Goal: Task Accomplishment & Management: Complete application form

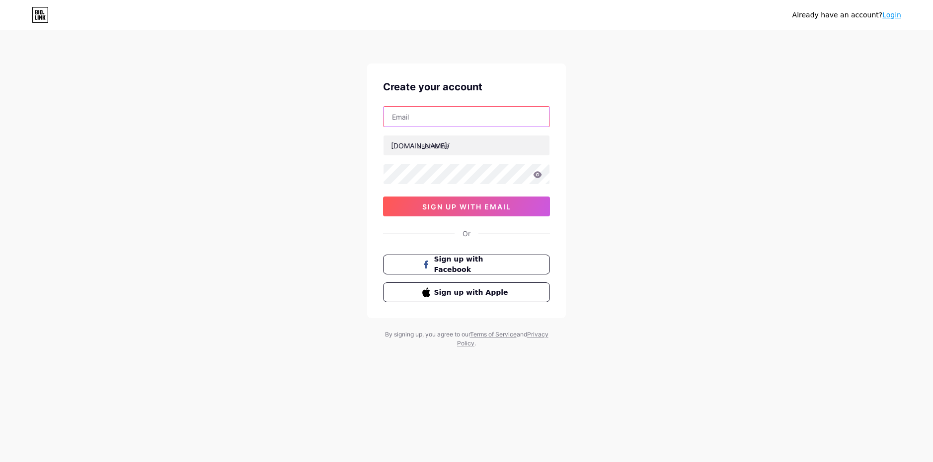
click at [428, 115] on input "text" at bounding box center [466, 117] width 166 height 20
type input "[EMAIL_ADDRESS][DOMAIN_NAME]"
click at [438, 149] on input "text" at bounding box center [466, 146] width 166 height 20
type input "justsweatynoob"
drag, startPoint x: 844, startPoint y: 255, endPoint x: 763, endPoint y: 281, distance: 84.8
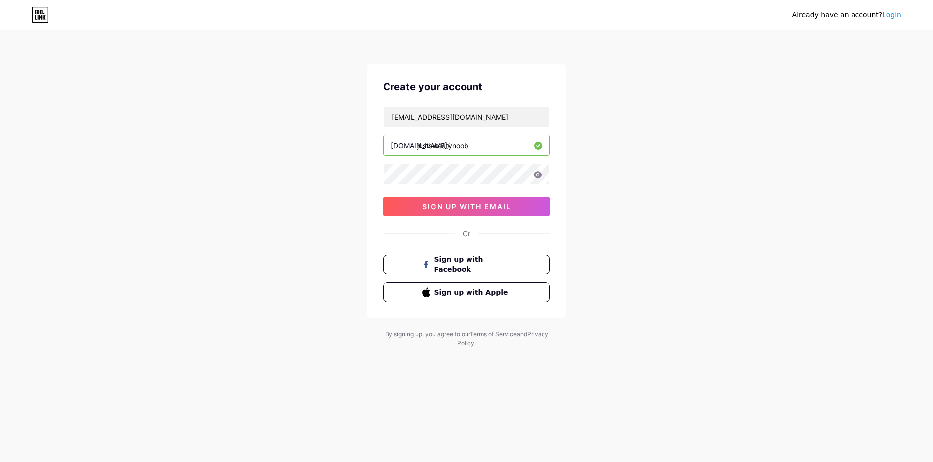
click at [844, 255] on div "Already have an account? Login Create your account [EMAIL_ADDRESS][DOMAIN_NAME]…" at bounding box center [466, 190] width 933 height 380
click at [463, 203] on span "sign up with email" at bounding box center [466, 207] width 89 height 8
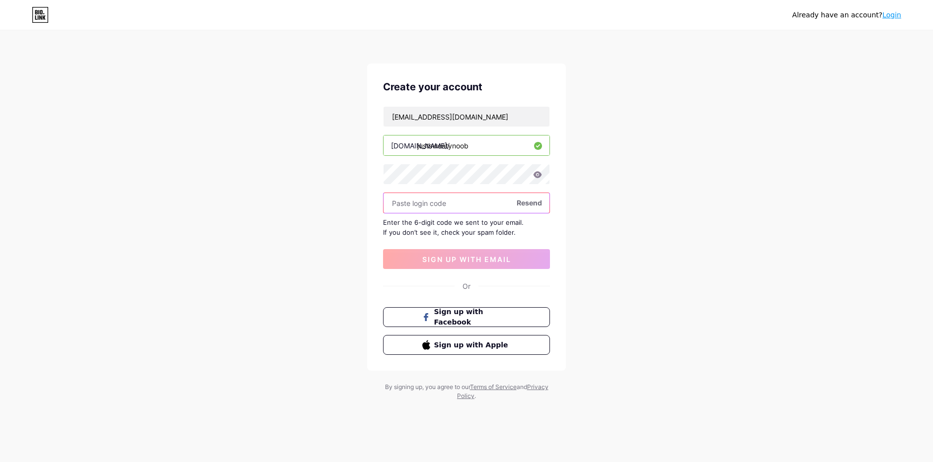
click at [447, 204] on input "text" at bounding box center [466, 203] width 166 height 20
paste input "784223"
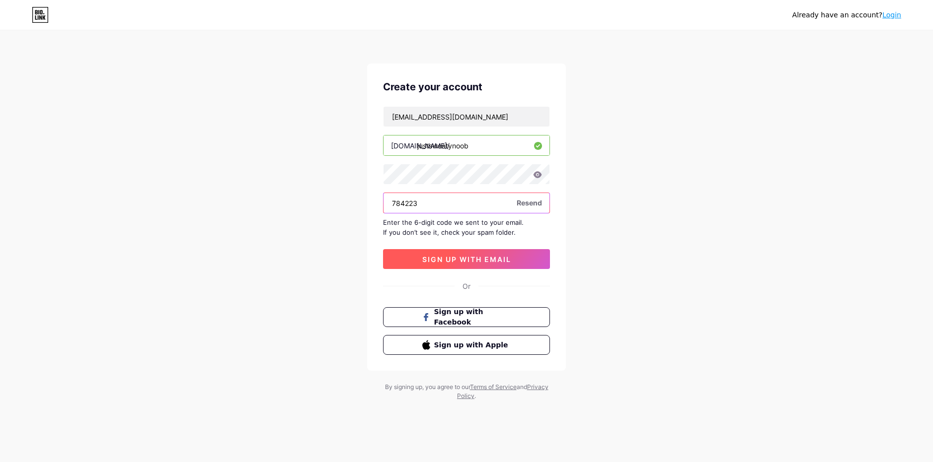
type input "784223"
click at [450, 262] on span "sign up with email" at bounding box center [466, 259] width 89 height 8
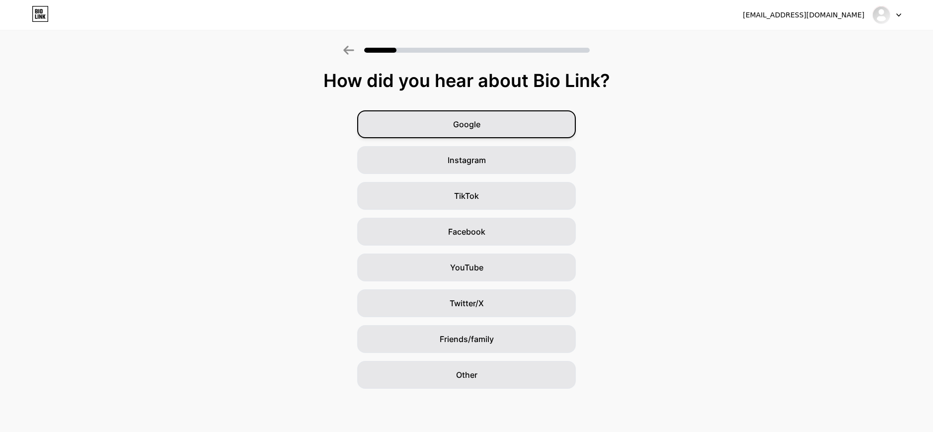
click at [475, 124] on span "Google" at bounding box center [466, 124] width 27 height 12
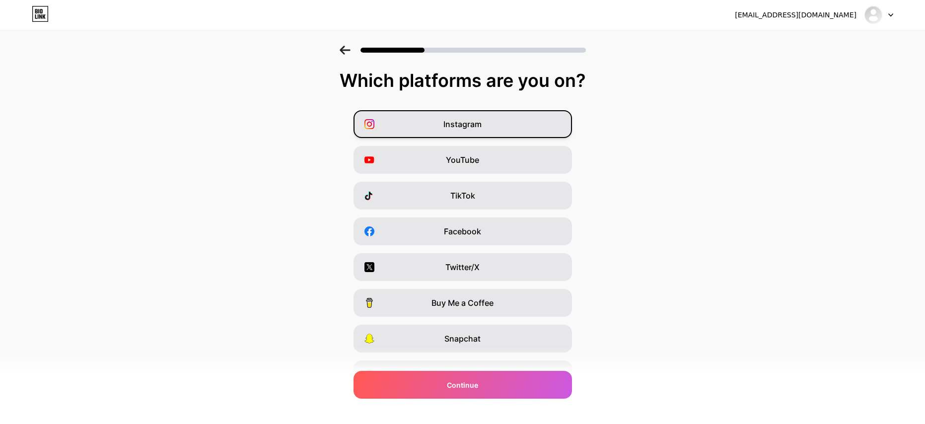
click at [444, 120] on div "Instagram" at bounding box center [463, 124] width 218 height 28
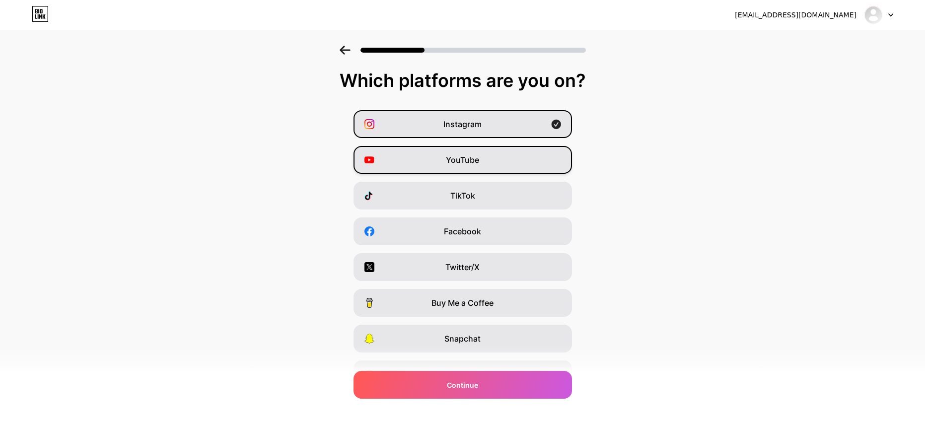
click at [467, 154] on span "YouTube" at bounding box center [462, 160] width 33 height 12
click at [486, 192] on div "TikTok" at bounding box center [463, 196] width 218 height 28
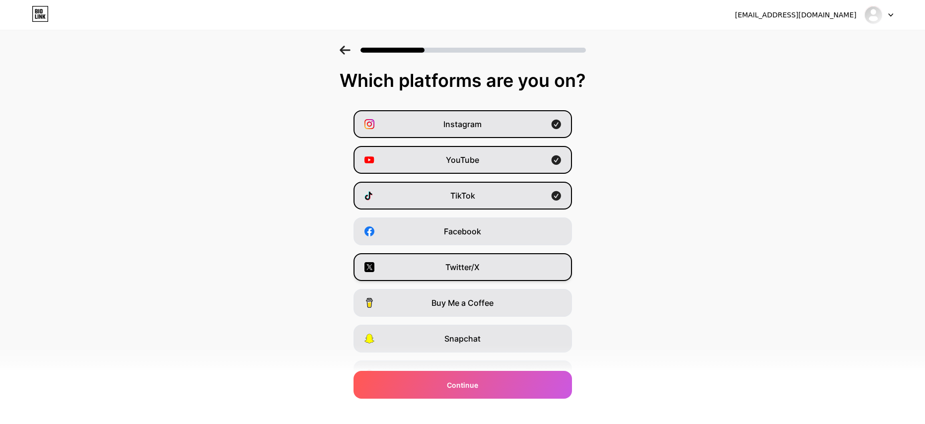
click at [487, 272] on div "Twitter/X" at bounding box center [463, 267] width 218 height 28
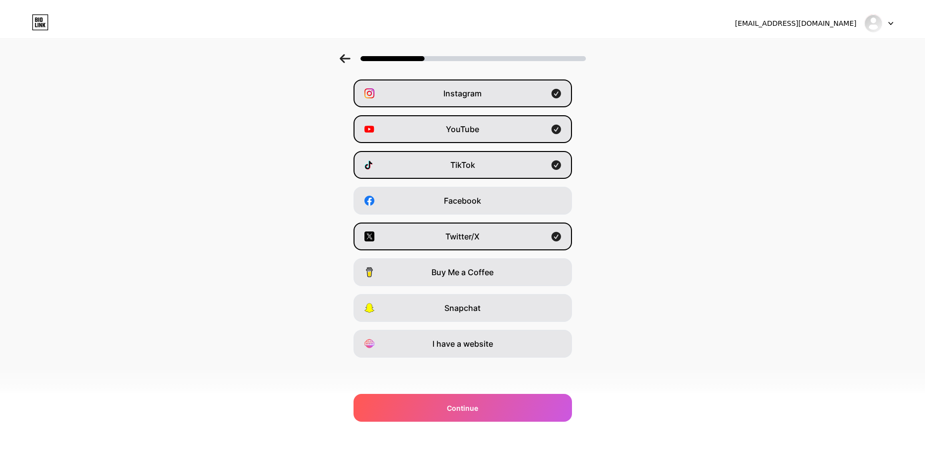
scroll to position [23, 0]
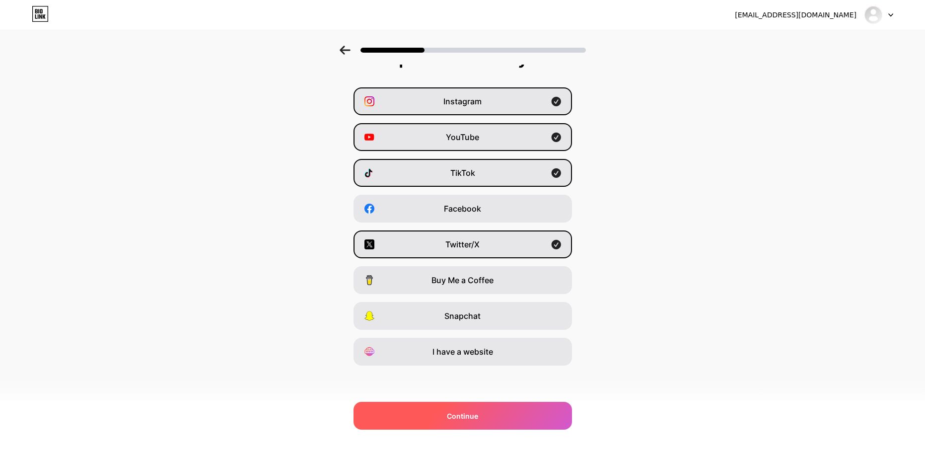
drag, startPoint x: 461, startPoint y: 411, endPoint x: 458, endPoint y: 402, distance: 9.1
click at [461, 411] on span "Continue" at bounding box center [462, 416] width 31 height 10
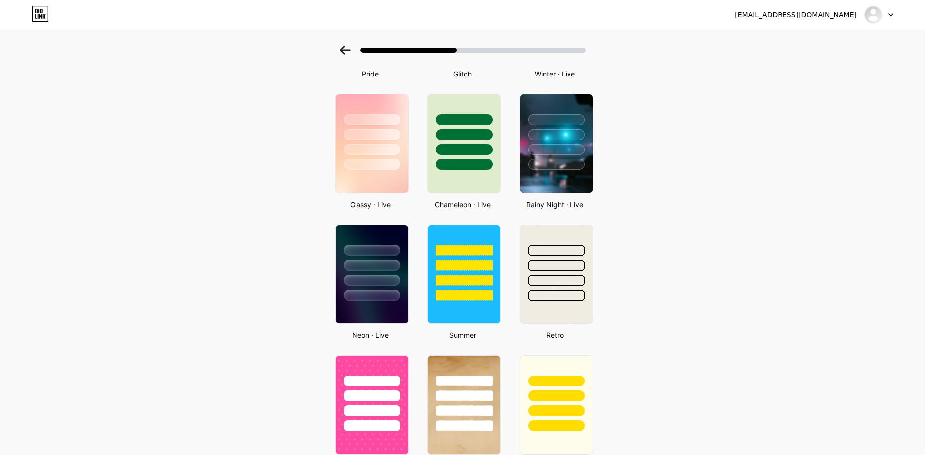
scroll to position [331, 0]
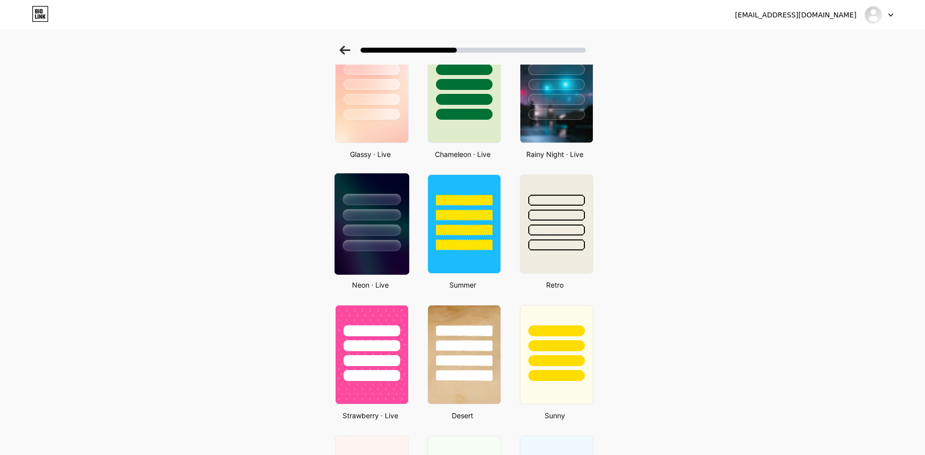
click at [347, 204] on div at bounding box center [371, 212] width 74 height 78
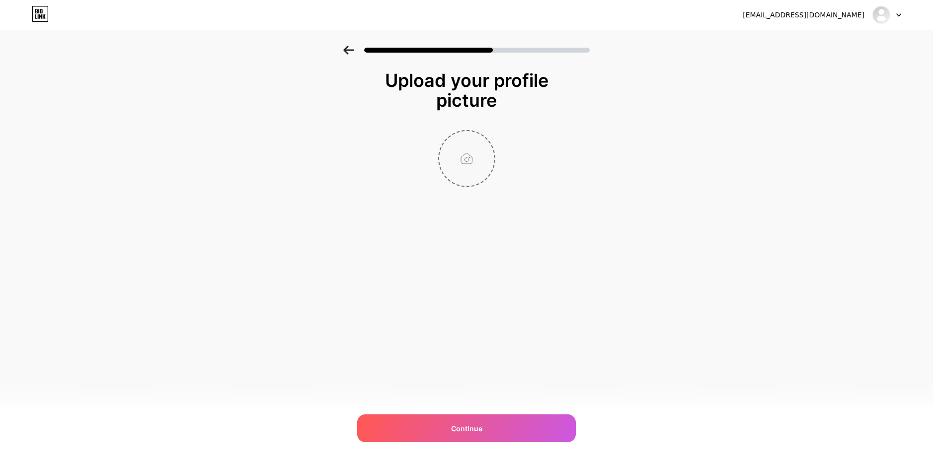
click at [481, 151] on input "file" at bounding box center [466, 158] width 55 height 55
type input "C:\fakepath\nnJt6mAVROaybcQTinENjA.png"
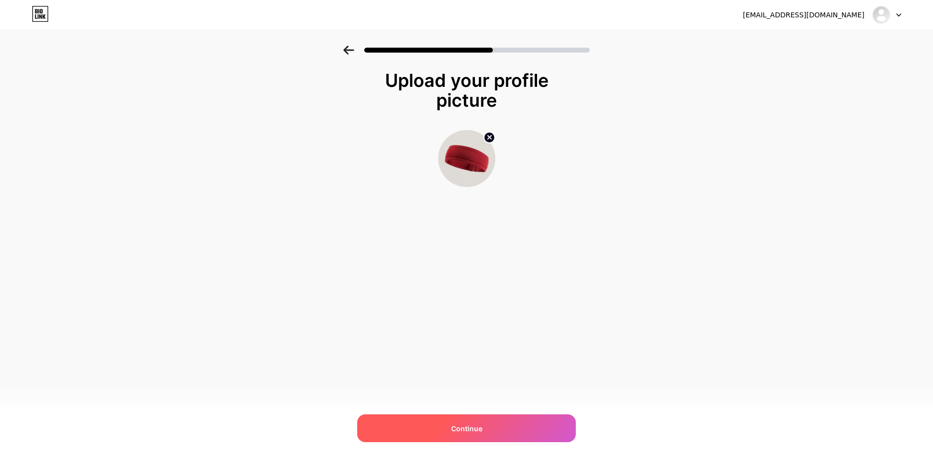
click at [446, 425] on div "Continue" at bounding box center [466, 429] width 218 height 28
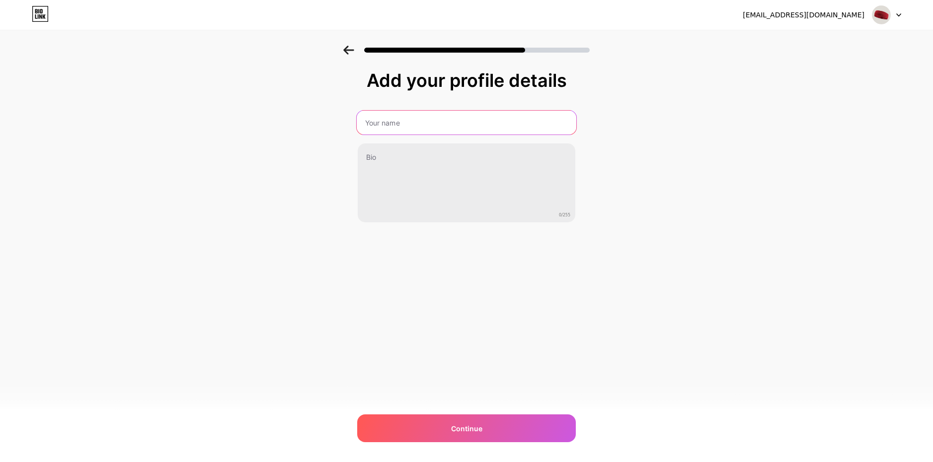
click at [410, 124] on input "text" at bounding box center [466, 123] width 219 height 24
type input "JustSweatyNoob"
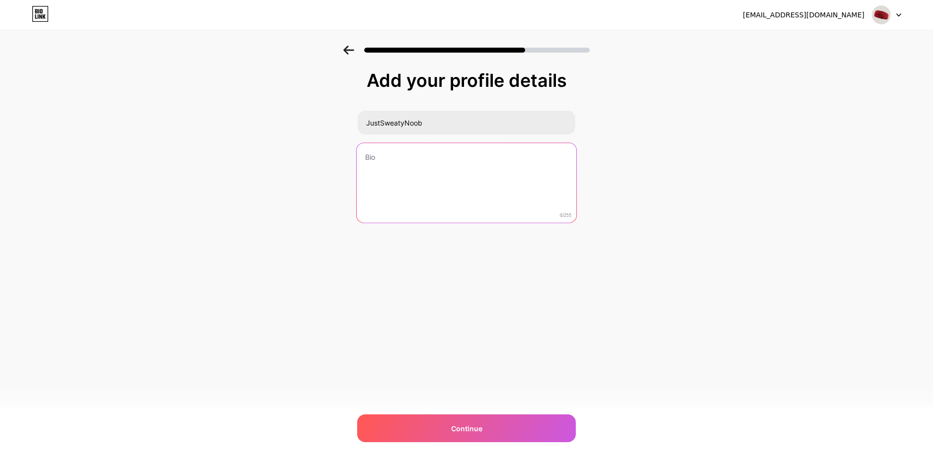
click at [410, 162] on textarea at bounding box center [466, 183] width 219 height 81
click at [440, 186] on textarea at bounding box center [466, 183] width 219 height 81
paste textarea "Willkommen bei den JustSweatyNoobs! Hier gibts Gameplay, [PERSON_NAME] & episch…"
drag, startPoint x: 411, startPoint y: 197, endPoint x: 357, endPoint y: 202, distance: 53.9
click at [357, 202] on textarea "Willkommen bei den JustSweatyNoobs! Hier gibts Gameplay, [PERSON_NAME] & episch…" at bounding box center [466, 183] width 219 height 81
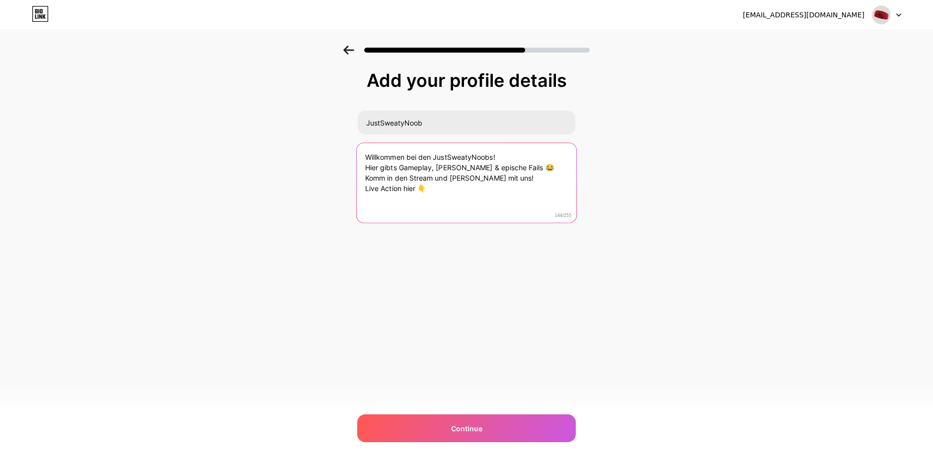
drag, startPoint x: 415, startPoint y: 199, endPoint x: 416, endPoint y: 194, distance: 5.0
click at [416, 195] on textarea "Willkommen bei den JustSweatyNoobs! Hier gibts Gameplay, [PERSON_NAME] & episch…" at bounding box center [466, 183] width 219 height 81
paste textarea "[URL][DOMAIN_NAME]"
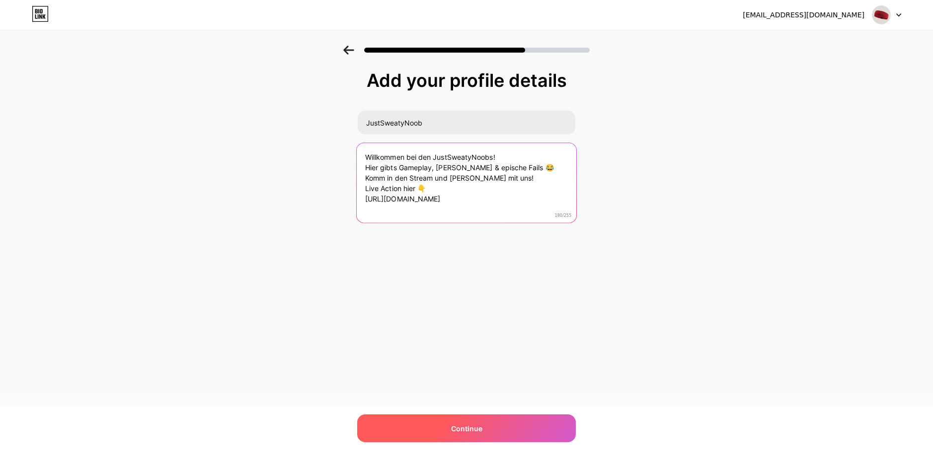
type textarea "Willkommen bei den JustSweatyNoobs! Hier gibts Gameplay, [PERSON_NAME] & episch…"
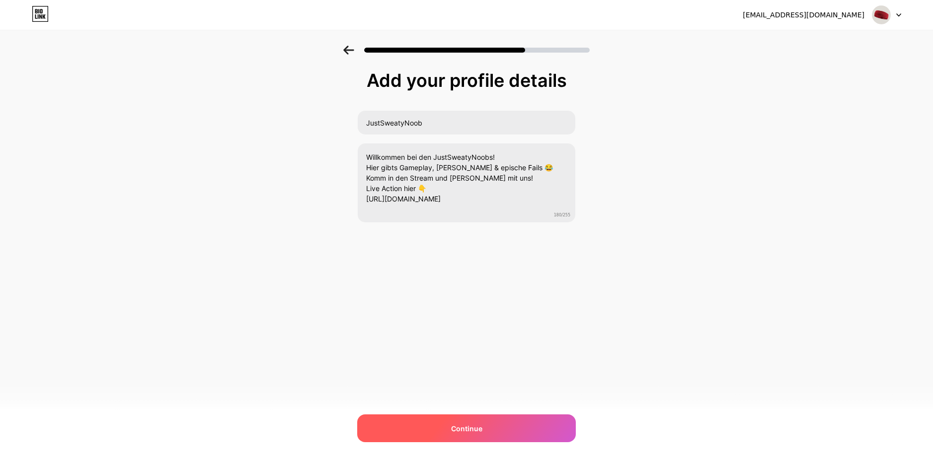
click at [453, 429] on span "Continue" at bounding box center [466, 429] width 31 height 10
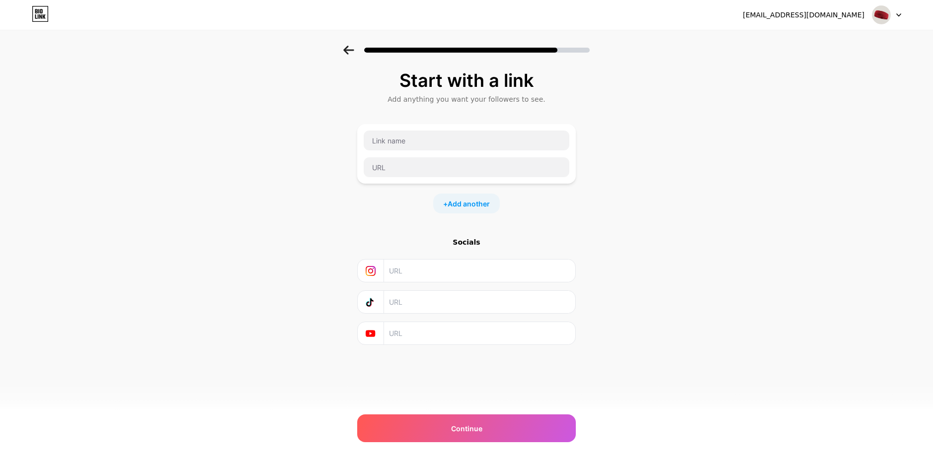
click at [350, 52] on icon at bounding box center [348, 50] width 11 height 9
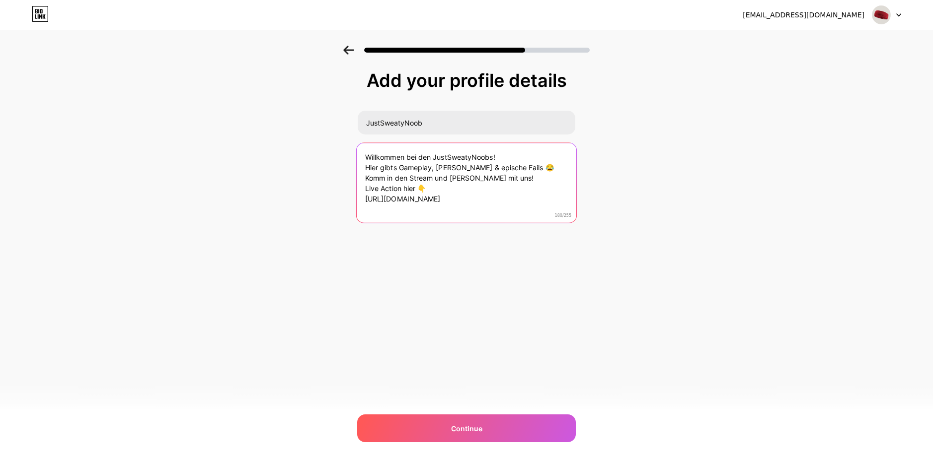
click at [434, 158] on textarea "Willkommen bei den JustSweatyNoobs! Hier gibts Gameplay, [PERSON_NAME] & episch…" at bounding box center [466, 183] width 219 height 81
type textarea "Willkommen bei JustSweatyNoob! Hier gibts Gameplay, [PERSON_NAME] & epische Fai…"
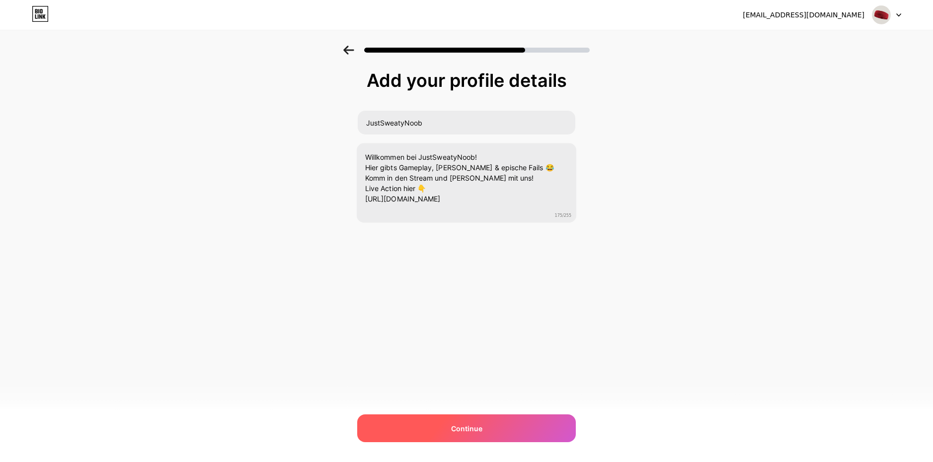
click at [449, 429] on div "Continue" at bounding box center [466, 429] width 218 height 28
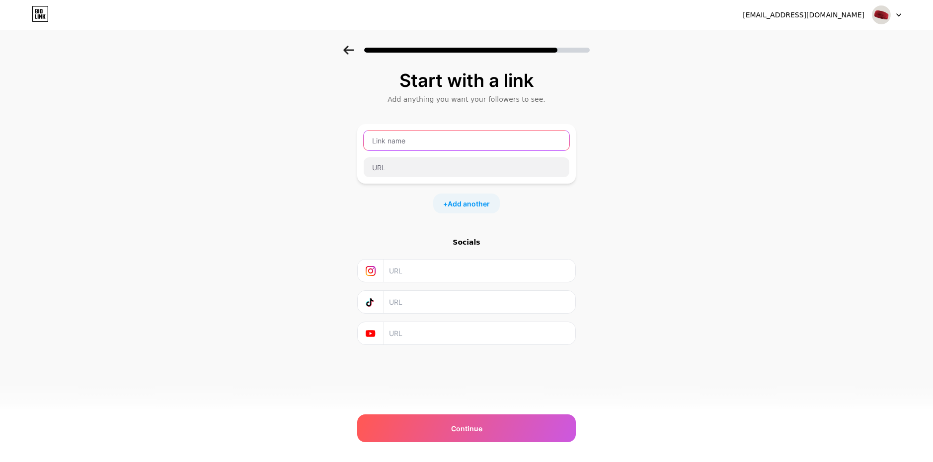
click at [448, 144] on input "text" at bounding box center [466, 141] width 206 height 20
click at [267, 199] on div "Start with a link Add anything you want your followers to see. + Add another So…" at bounding box center [466, 220] width 933 height 349
click at [442, 197] on div "+ Add another" at bounding box center [466, 204] width 67 height 20
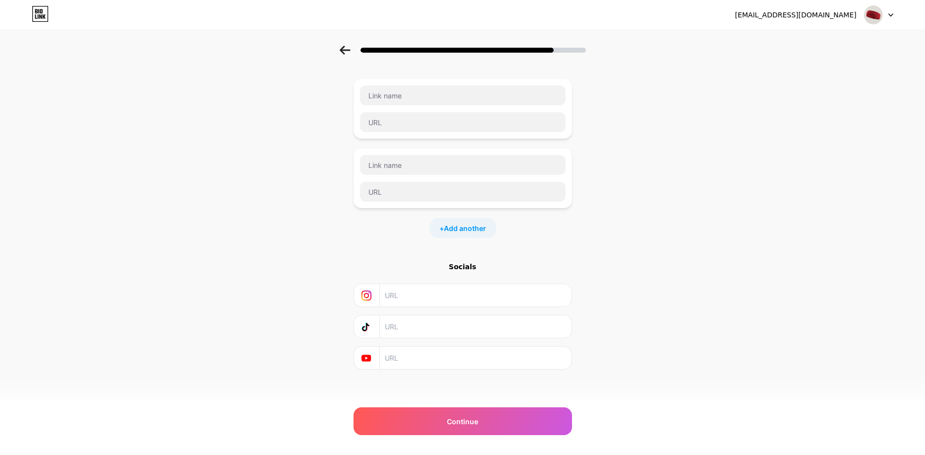
scroll to position [49, 0]
click at [457, 297] on input "text" at bounding box center [475, 291] width 180 height 22
click at [423, 294] on input "text" at bounding box center [475, 291] width 180 height 22
paste input "[URL][DOMAIN_NAME]"
type input "[URL][DOMAIN_NAME]"
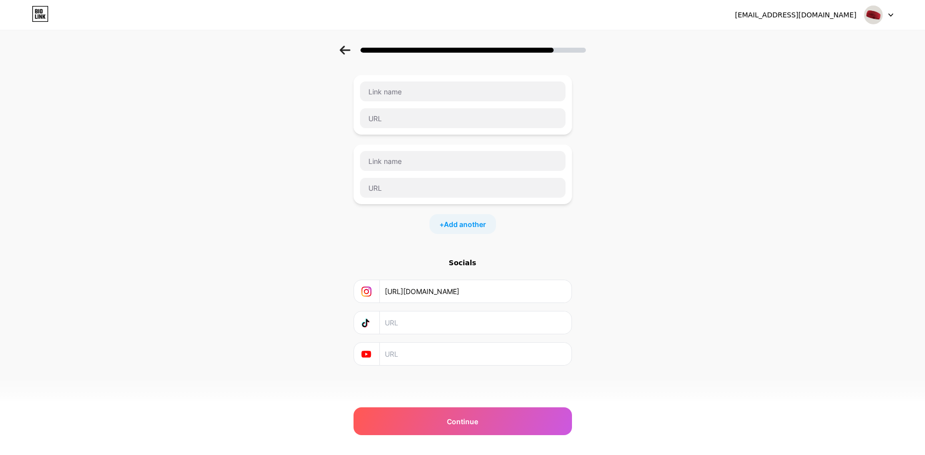
click at [407, 325] on input "text" at bounding box center [475, 322] width 180 height 22
click at [449, 324] on input "text" at bounding box center [475, 322] width 180 height 22
paste input "[URL][DOMAIN_NAME]"
type input "[URL][DOMAIN_NAME]"
click at [441, 353] on input "text" at bounding box center [475, 354] width 180 height 22
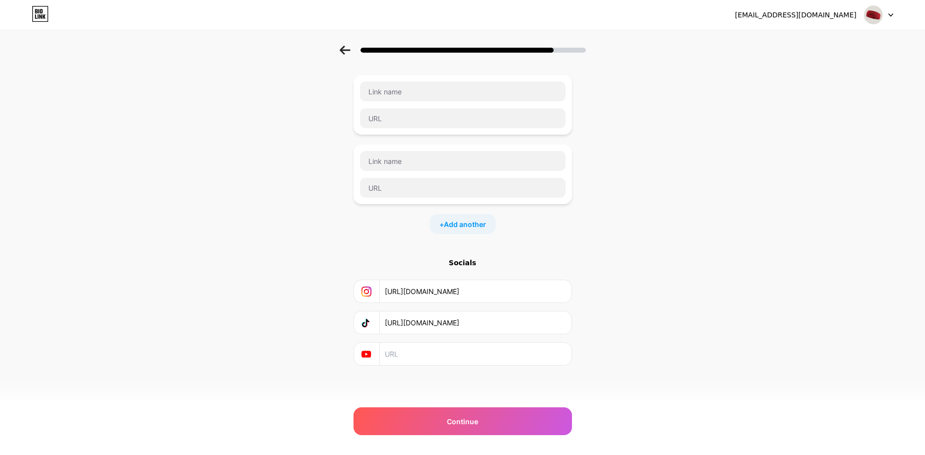
paste input "[URL][DOMAIN_NAME]"
type input "[URL][DOMAIN_NAME]"
click at [312, 335] on div "Start with a link Add anything you want your followers to see. + Add another So…" at bounding box center [462, 206] width 925 height 419
click at [401, 93] on input "text" at bounding box center [463, 91] width 206 height 20
click at [410, 124] on input "text" at bounding box center [463, 118] width 206 height 20
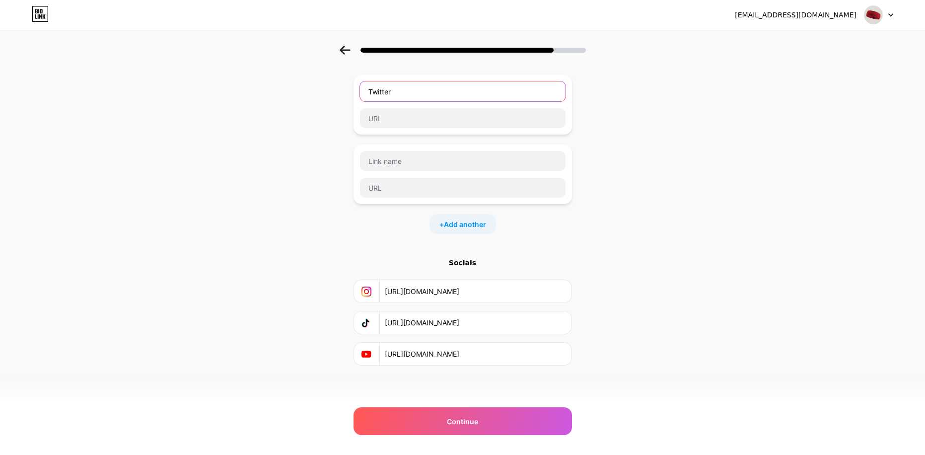
drag, startPoint x: 394, startPoint y: 96, endPoint x: 358, endPoint y: 101, distance: 36.6
click at [358, 101] on div "Twitter" at bounding box center [463, 105] width 218 height 60
type input "X"
click at [370, 120] on input "text" at bounding box center [463, 118] width 206 height 20
paste input "[URL][DOMAIN_NAME]"
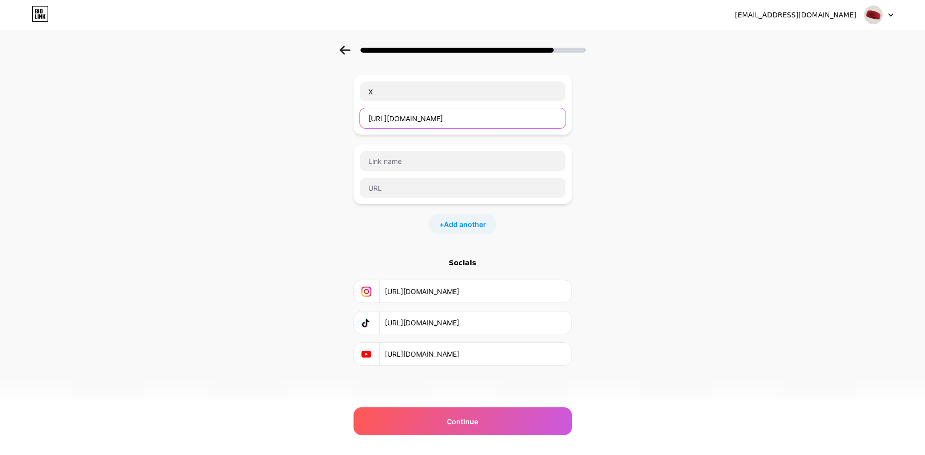
type input "[URL][DOMAIN_NAME]"
click at [310, 168] on div "Start with a link Add anything you want your followers to see. X [URL][DOMAIN_N…" at bounding box center [462, 206] width 925 height 419
click at [430, 162] on input "text" at bounding box center [463, 161] width 206 height 20
type input "Twitch"
click at [403, 184] on input "text" at bounding box center [463, 188] width 206 height 20
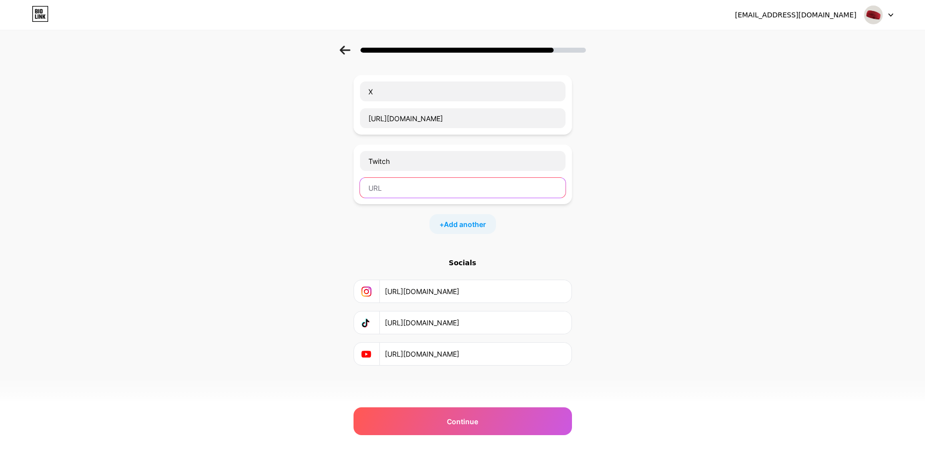
paste input "[URL][DOMAIN_NAME]"
type input "[URL][DOMAIN_NAME]"
click at [278, 210] on div "Start with a link Add anything you want your followers to see. X [URL][DOMAIN_N…" at bounding box center [462, 206] width 925 height 419
click at [460, 226] on span "Add another" at bounding box center [465, 224] width 42 height 10
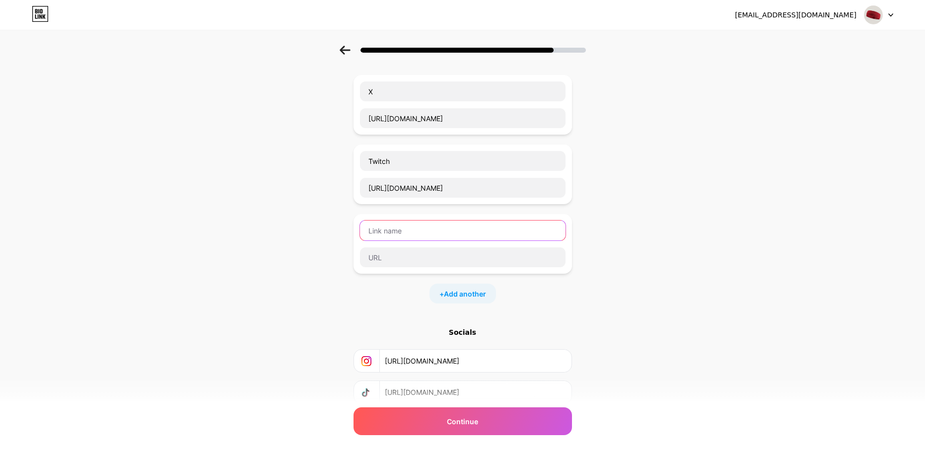
click at [412, 230] on input "text" at bounding box center [463, 230] width 206 height 20
type input "Discord"
click at [427, 255] on input "text" at bounding box center [463, 257] width 206 height 20
click at [402, 256] on input "text" at bounding box center [463, 257] width 206 height 20
paste input "[URL][DOMAIN_NAME]"
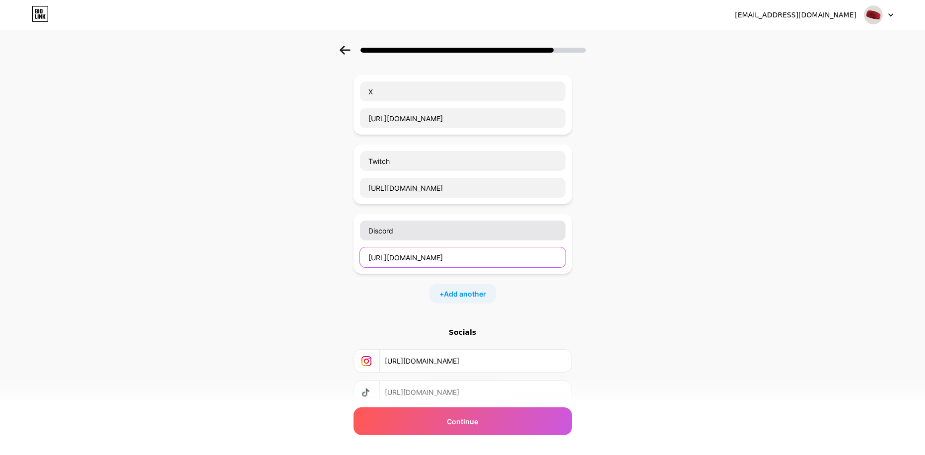
type input "[URL][DOMAIN_NAME]"
drag, startPoint x: 506, startPoint y: 189, endPoint x: 360, endPoint y: 185, distance: 145.6
click at [360, 185] on div "Twitch [URL][DOMAIN_NAME]" at bounding box center [463, 175] width 218 height 60
click at [312, 211] on div "Start with a link Add anything you want your followers to see. X [URL][DOMAIN_N…" at bounding box center [462, 241] width 925 height 488
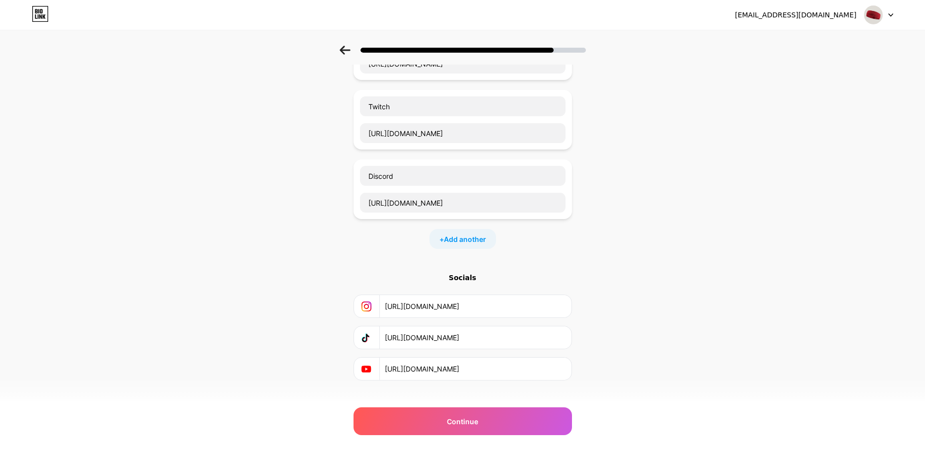
scroll to position [119, 0]
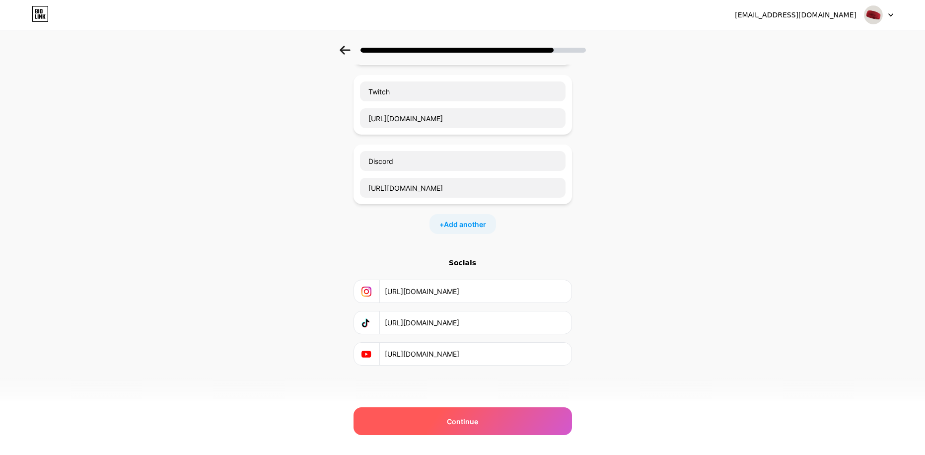
click at [489, 418] on div "Continue" at bounding box center [463, 421] width 218 height 28
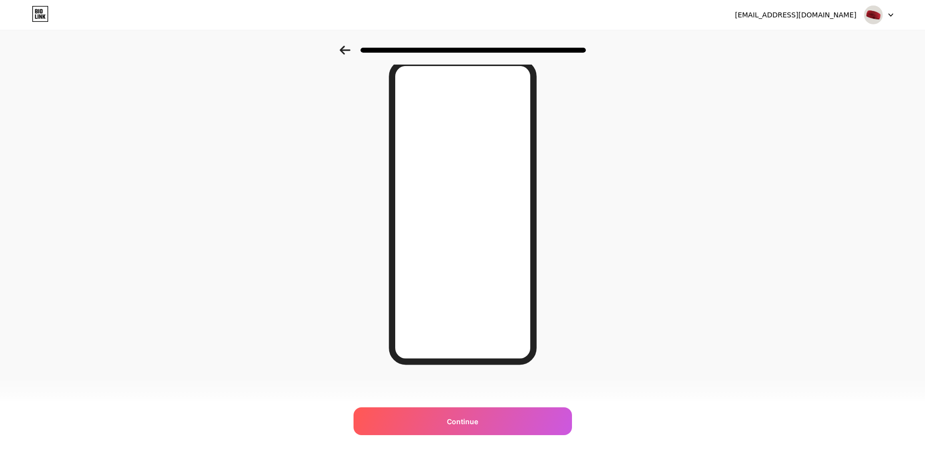
scroll to position [44, 0]
click at [343, 51] on icon at bounding box center [345, 50] width 11 height 9
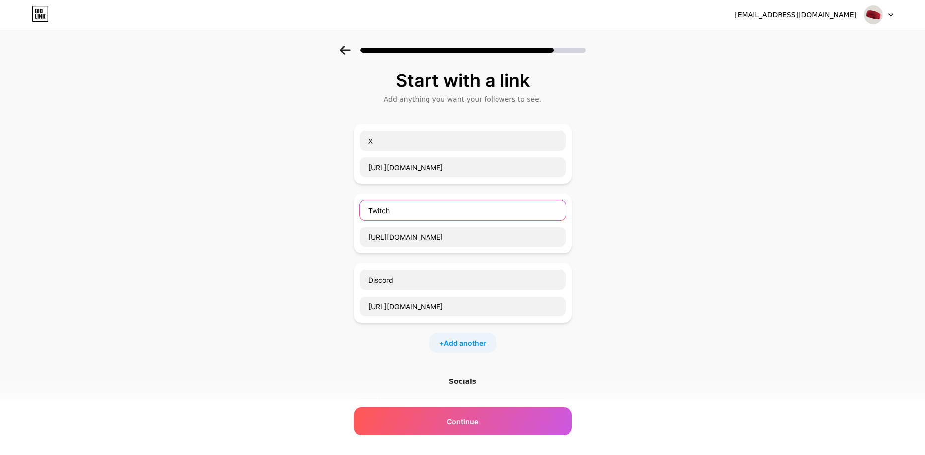
drag, startPoint x: 385, startPoint y: 204, endPoint x: 359, endPoint y: 199, distance: 26.8
click at [359, 199] on div "Twitch [URL][DOMAIN_NAME]" at bounding box center [463, 224] width 218 height 60
drag, startPoint x: 384, startPoint y: 140, endPoint x: 342, endPoint y: 138, distance: 42.2
click at [342, 138] on div "Start with a link Add anything you want your followers to see. X [URL][DOMAIN_N…" at bounding box center [462, 290] width 925 height 488
paste input "Twitch"
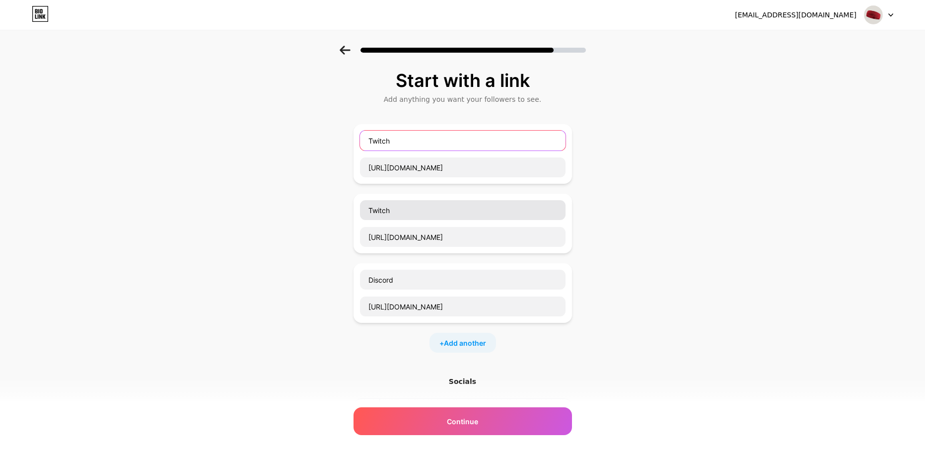
type input "Twitch"
drag, startPoint x: 410, startPoint y: 212, endPoint x: 342, endPoint y: 212, distance: 67.5
click at [342, 212] on div "Start with a link Add anything you want your followers to see. Twitch [URL][DOM…" at bounding box center [462, 290] width 925 height 488
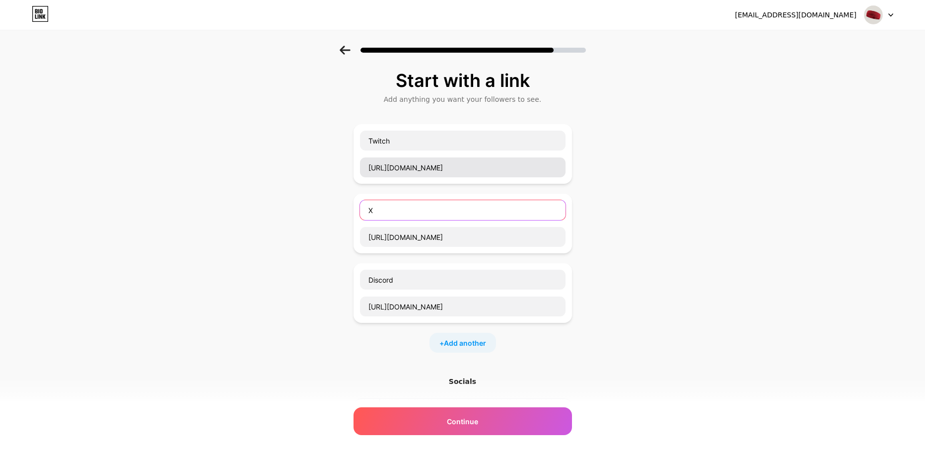
type input "X"
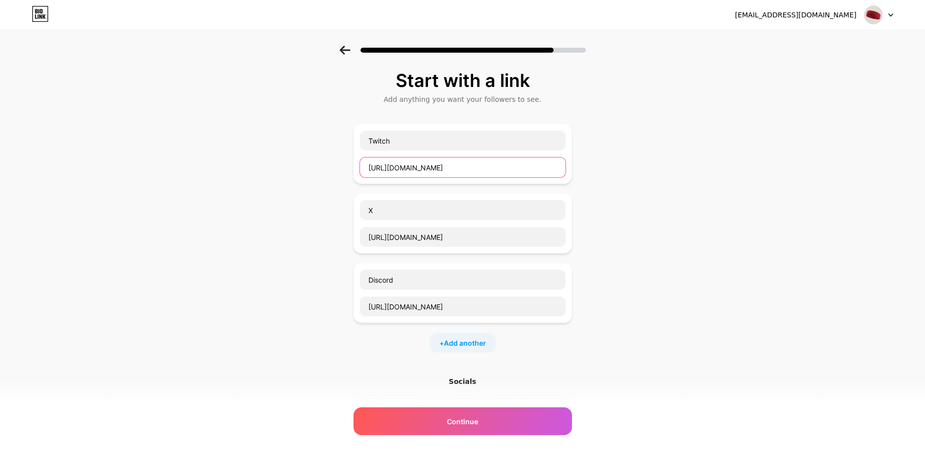
drag, startPoint x: 481, startPoint y: 170, endPoint x: 355, endPoint y: 170, distance: 125.6
click at [355, 170] on div "Start with a link Add anything you want your followers to see. Twitch [URL][DOM…" at bounding box center [462, 290] width 925 height 488
drag, startPoint x: 502, startPoint y: 235, endPoint x: 355, endPoint y: 236, distance: 147.5
click at [355, 236] on div "Start with a link Add anything you want your followers to see. Twitch [URL][DOM…" at bounding box center [462, 290] width 925 height 488
click at [470, 166] on input "[URL][DOMAIN_NAME]" at bounding box center [463, 167] width 206 height 20
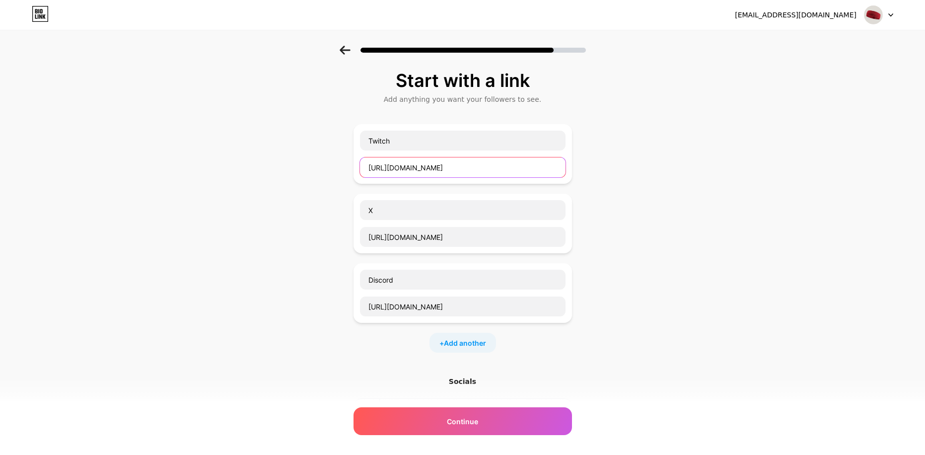
drag, startPoint x: 481, startPoint y: 170, endPoint x: 362, endPoint y: 171, distance: 119.2
click at [362, 171] on div "Twitch [URL][DOMAIN_NAME]" at bounding box center [463, 154] width 218 height 60
paste input "[DOMAIN_NAME][URL]"
type input "[URL][DOMAIN_NAME]"
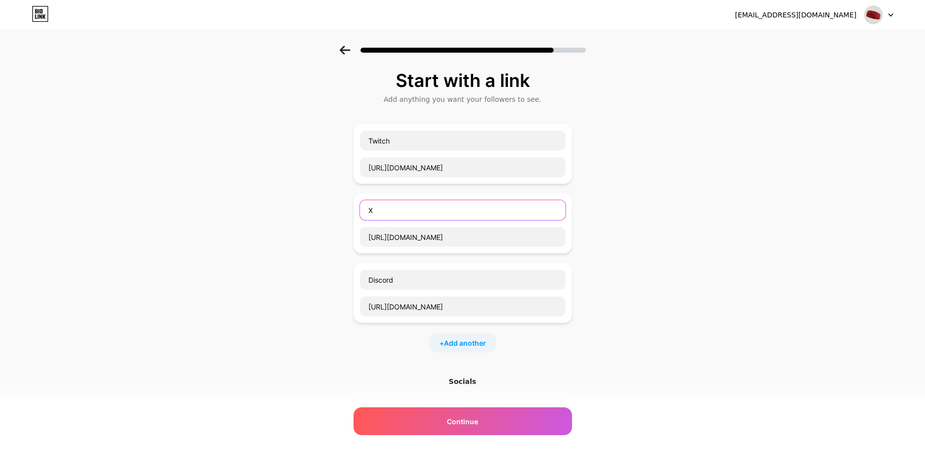
click at [411, 213] on input "X" at bounding box center [463, 210] width 206 height 20
drag, startPoint x: 476, startPoint y: 236, endPoint x: 330, endPoint y: 237, distance: 146.5
click at [330, 237] on div "Start with a link Add anything you want your followers to see. Twitch [URL][DOM…" at bounding box center [462, 290] width 925 height 488
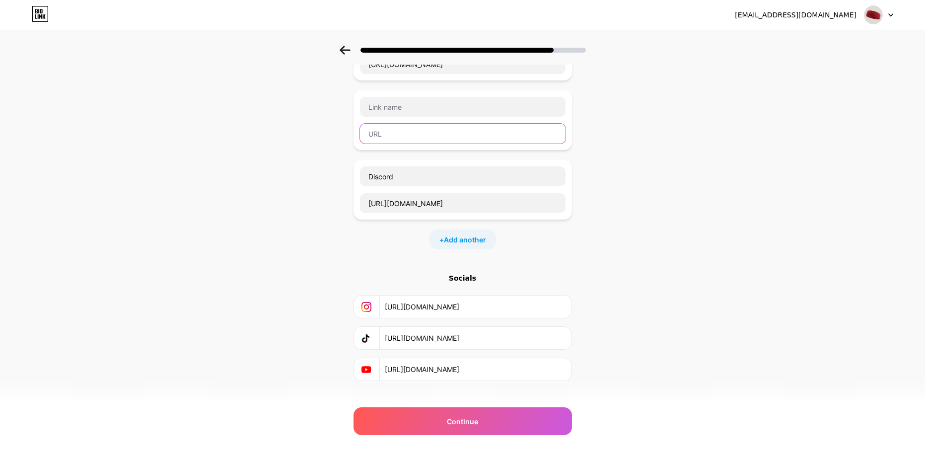
scroll to position [119, 0]
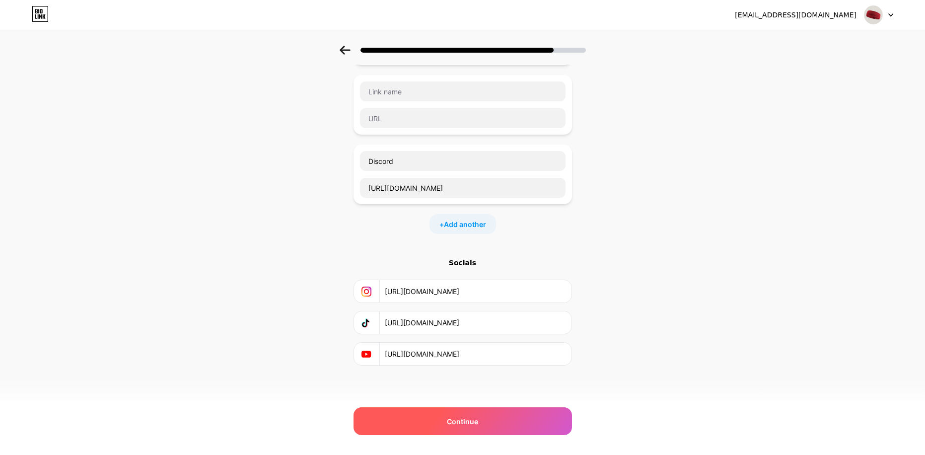
click at [457, 422] on span "Continue" at bounding box center [462, 421] width 31 height 10
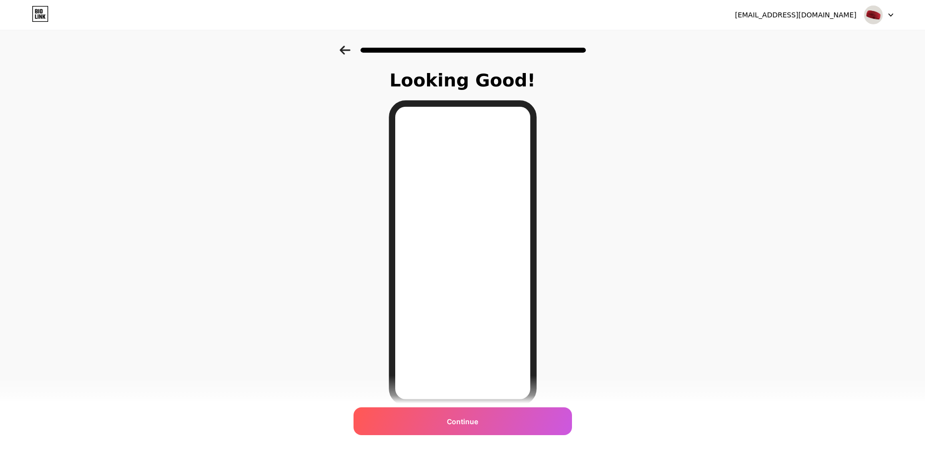
click at [346, 50] on icon at bounding box center [345, 50] width 10 height 9
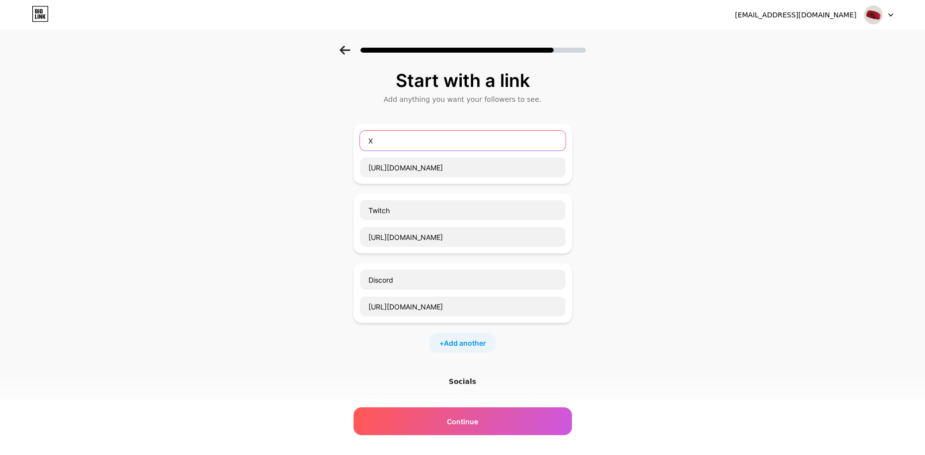
click at [394, 142] on input "X" at bounding box center [463, 141] width 206 height 20
click at [348, 50] on icon at bounding box center [345, 50] width 10 height 9
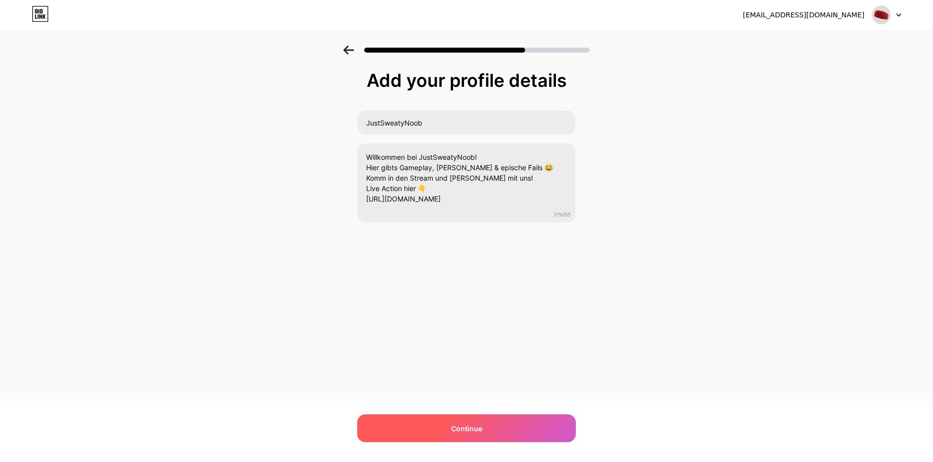
click at [455, 419] on div "Continue" at bounding box center [466, 429] width 218 height 28
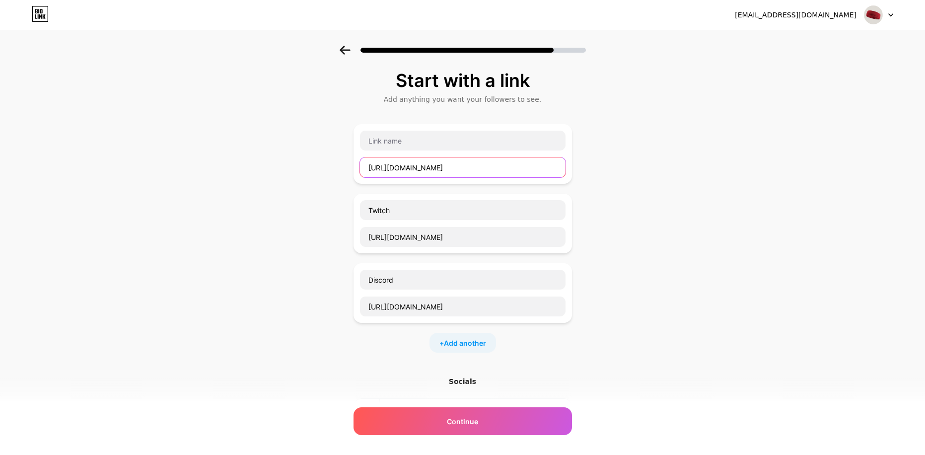
drag, startPoint x: 473, startPoint y: 171, endPoint x: 354, endPoint y: 171, distance: 119.2
click at [354, 171] on div "Start with a link Add anything you want your followers to see. [URL][DOMAIN_NAM…" at bounding box center [462, 290] width 925 height 488
drag, startPoint x: 408, startPoint y: 213, endPoint x: 358, endPoint y: 211, distance: 50.2
click at [358, 211] on div "Twitch [URL][DOMAIN_NAME]" at bounding box center [463, 224] width 218 height 60
click at [424, 137] on input "text" at bounding box center [463, 141] width 206 height 20
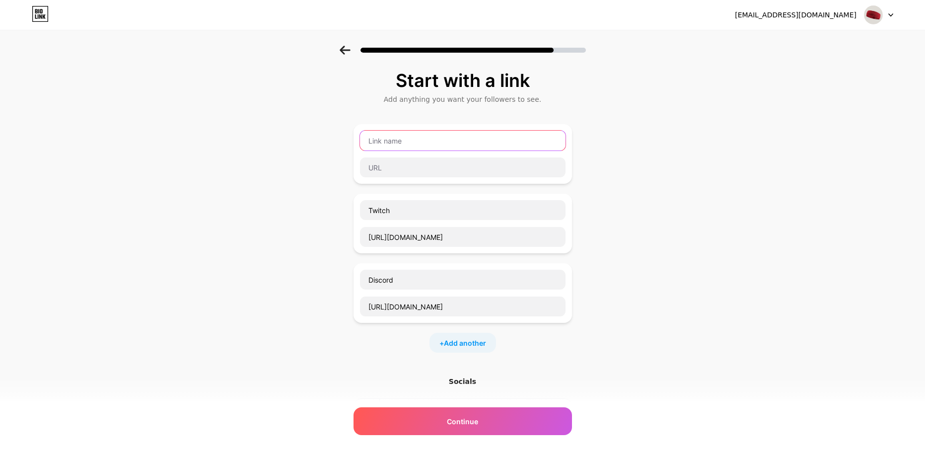
paste input "Twitch"
type input "Twitch"
click at [414, 233] on input "[URL][DOMAIN_NAME]" at bounding box center [463, 237] width 206 height 20
drag, startPoint x: 499, startPoint y: 237, endPoint x: 344, endPoint y: 231, distance: 155.0
click at [344, 231] on div "Start with a link Add anything you want your followers to see. Twitch Twitch [U…" at bounding box center [462, 290] width 925 height 488
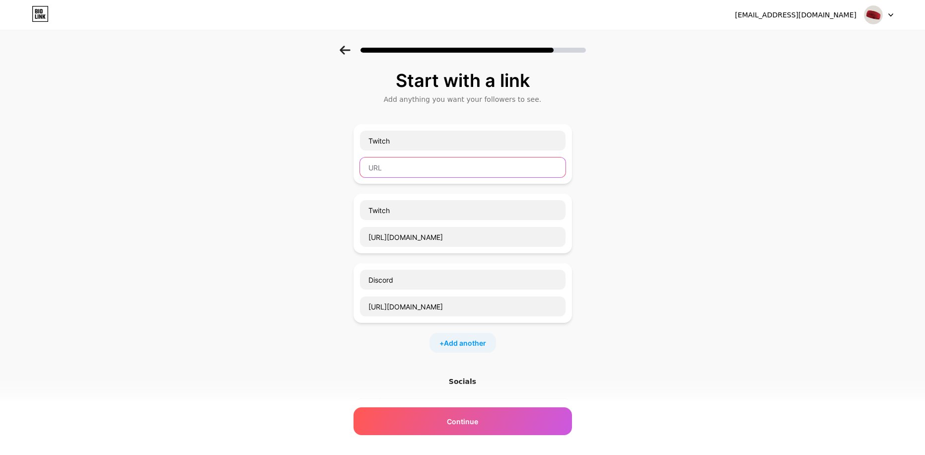
click at [401, 166] on input "text" at bounding box center [463, 167] width 206 height 20
paste input "[URL][DOMAIN_NAME]"
type input "[URL][DOMAIN_NAME]"
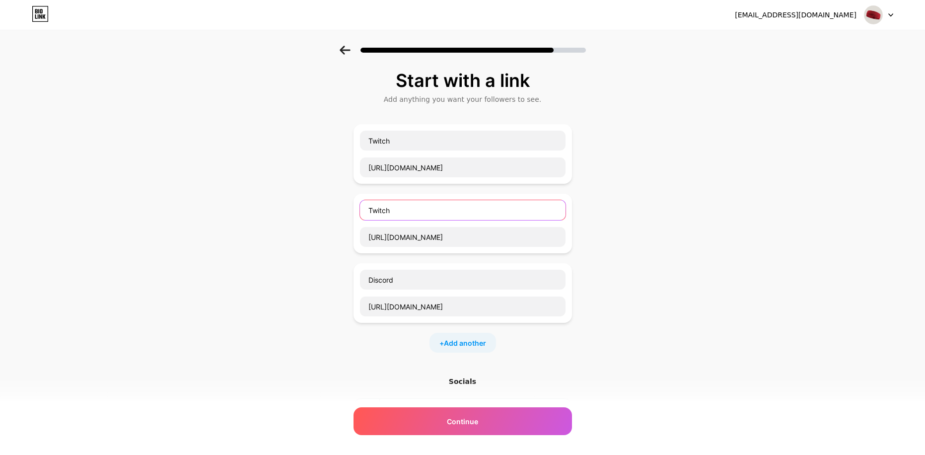
drag, startPoint x: 386, startPoint y: 212, endPoint x: 339, endPoint y: 211, distance: 47.7
click at [339, 211] on div "Start with a link Add anything you want your followers to see. Twitch [URL][DOM…" at bounding box center [462, 290] width 925 height 488
drag, startPoint x: 501, startPoint y: 235, endPoint x: 334, endPoint y: 233, distance: 166.9
click at [334, 233] on div "Start with a link Add anything you want your followers to see. Twitch [URL][DOM…" at bounding box center [462, 290] width 925 height 488
click at [307, 298] on div "Start with a link Add anything you want your followers to see. Twitch [URL][DOM…" at bounding box center [462, 290] width 925 height 488
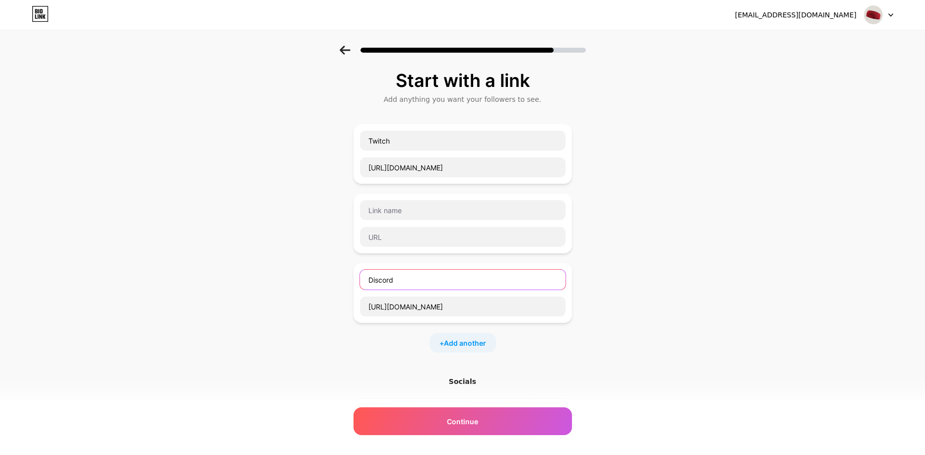
drag, startPoint x: 402, startPoint y: 283, endPoint x: 359, endPoint y: 282, distance: 43.2
click at [359, 282] on div "Discord [URL][DOMAIN_NAME]" at bounding box center [463, 293] width 218 height 60
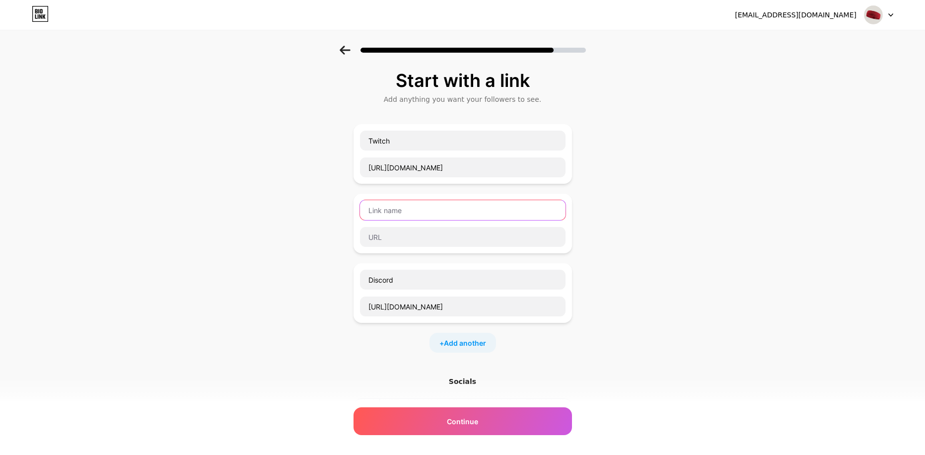
click at [396, 218] on input "text" at bounding box center [463, 210] width 206 height 20
paste input "Discord"
type input "Discord"
click at [417, 307] on input "[URL][DOMAIN_NAME]" at bounding box center [463, 306] width 206 height 20
drag, startPoint x: 477, startPoint y: 306, endPoint x: 340, endPoint y: 303, distance: 137.1
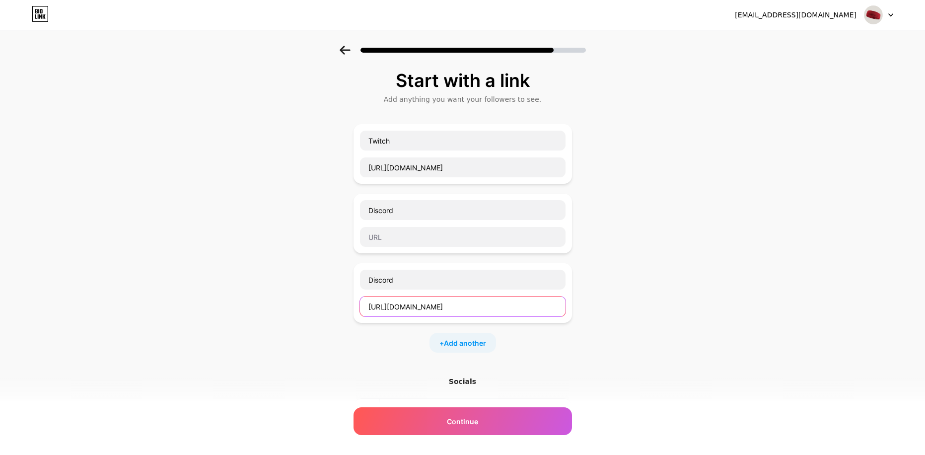
click at [340, 303] on div "Start with a link Add anything you want your followers to see. Twitch [URL][DOM…" at bounding box center [462, 290] width 925 height 488
click at [382, 232] on input "text" at bounding box center [463, 237] width 206 height 20
paste input "[URL][DOMAIN_NAME]"
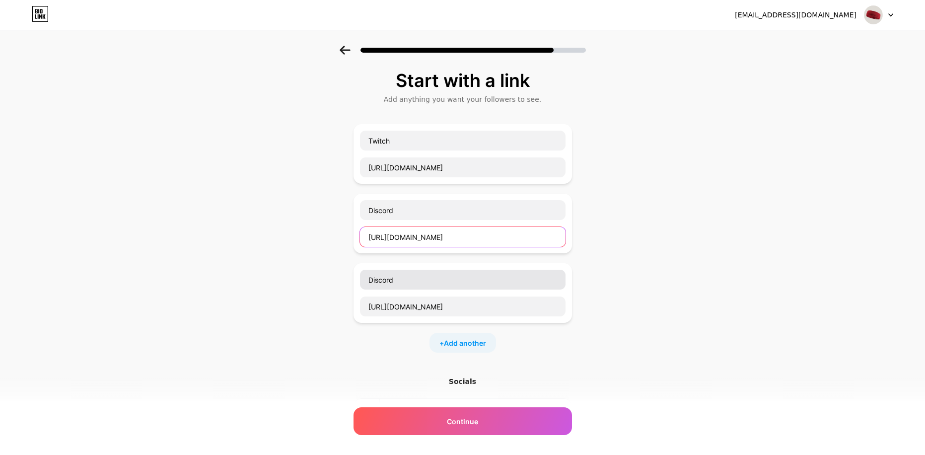
type input "[URL][DOMAIN_NAME]"
drag, startPoint x: 403, startPoint y: 280, endPoint x: 344, endPoint y: 280, distance: 58.6
click at [344, 280] on div "Start with a link Add anything you want your followers to see. Twitch [URL][DOM…" at bounding box center [462, 290] width 925 height 488
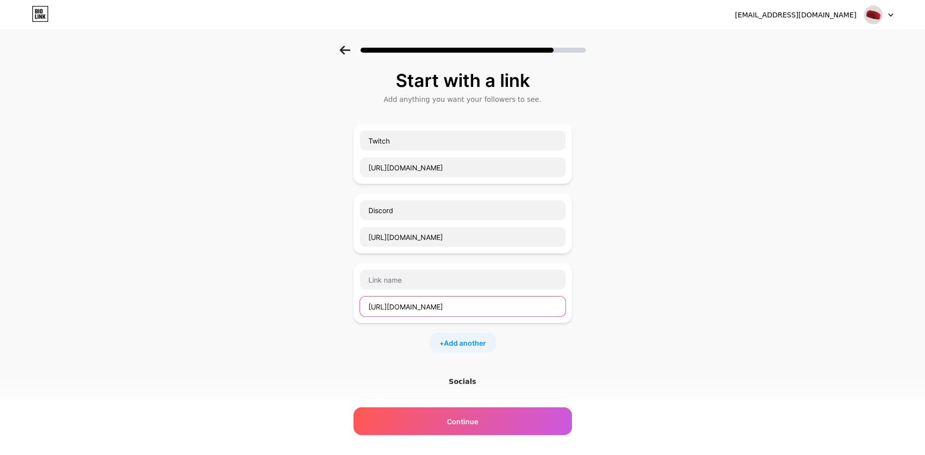
drag, startPoint x: 442, startPoint y: 307, endPoint x: 362, endPoint y: 307, distance: 80.4
click at [362, 307] on div "[URL][DOMAIN_NAME]" at bounding box center [463, 293] width 218 height 60
click at [322, 323] on div "Start with a link Add anything you want your followers to see. Twitch [URL][DOM…" at bounding box center [462, 290] width 925 height 488
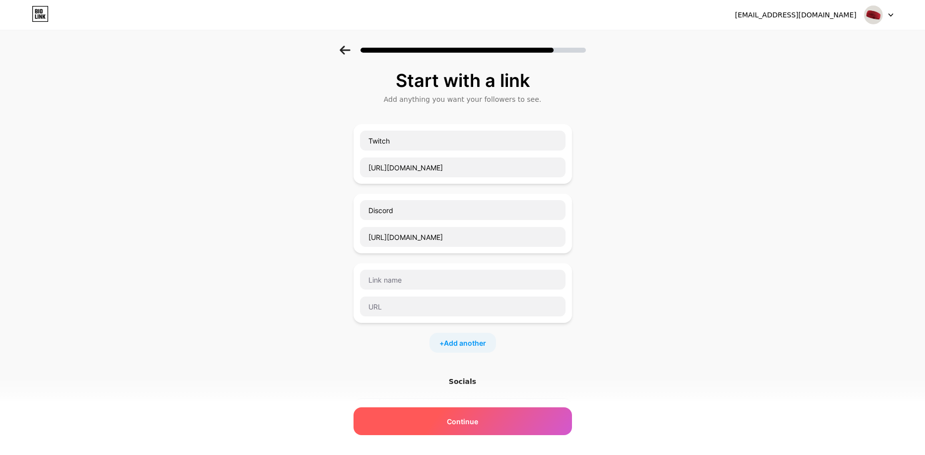
click at [425, 425] on div "Continue" at bounding box center [463, 421] width 218 height 28
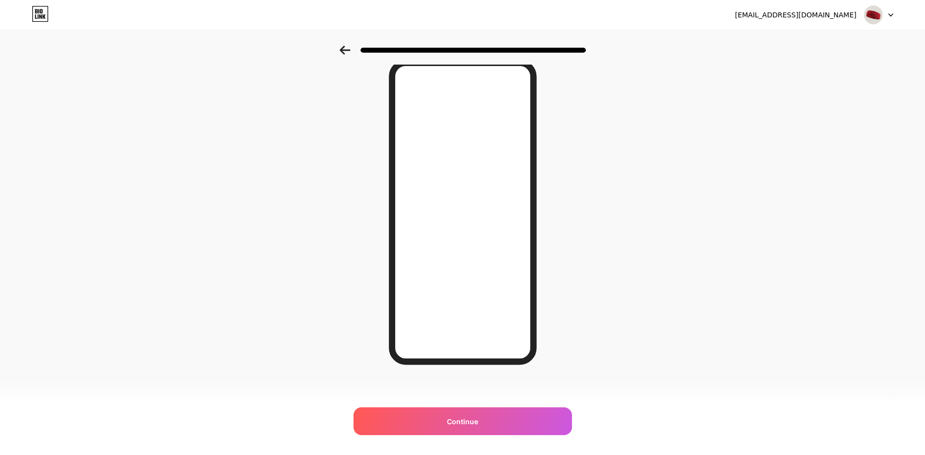
scroll to position [44, 0]
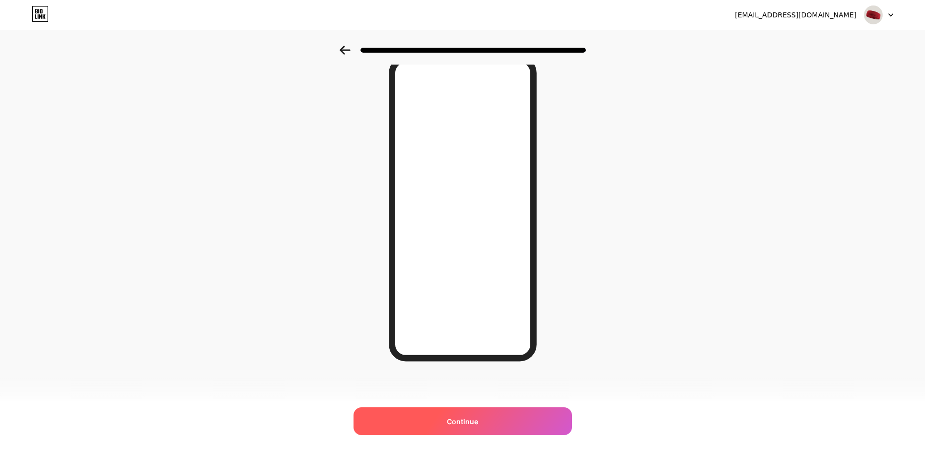
click at [482, 416] on div "Continue" at bounding box center [463, 421] width 218 height 28
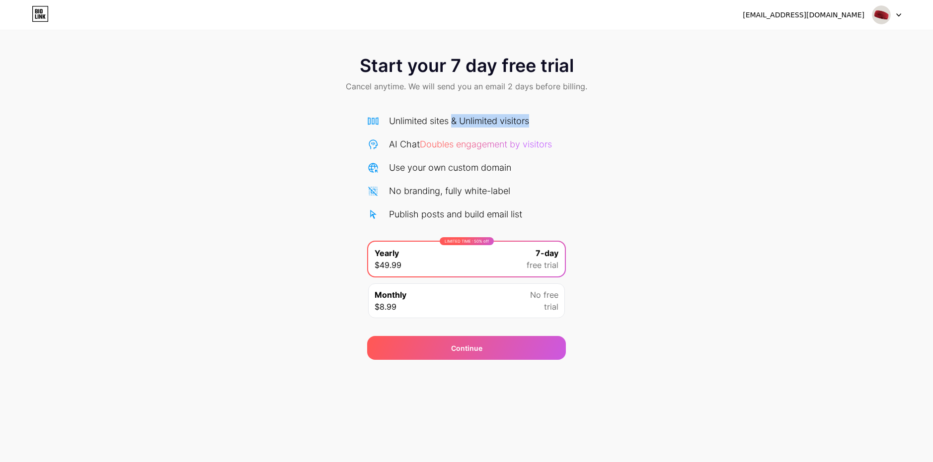
drag, startPoint x: 454, startPoint y: 119, endPoint x: 527, endPoint y: 155, distance: 81.7
click at [540, 129] on div "Unlimited sites & Unlimited visitors AI Chat Doubles engagement by visitors Use…" at bounding box center [466, 167] width 199 height 107
click at [432, 305] on div "Monthly $8.99 No free trial" at bounding box center [466, 301] width 197 height 35
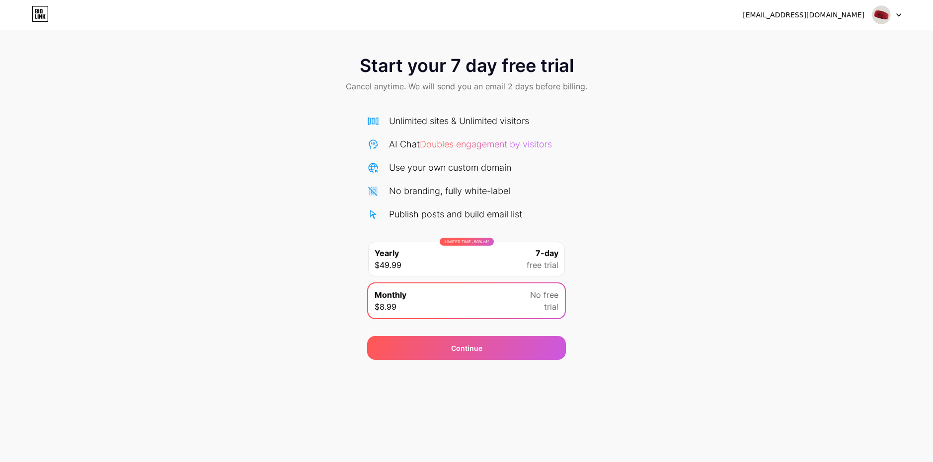
click at [513, 258] on div "LIMITED TIME : 50% off Yearly $49.99 7-day free trial" at bounding box center [466, 259] width 197 height 35
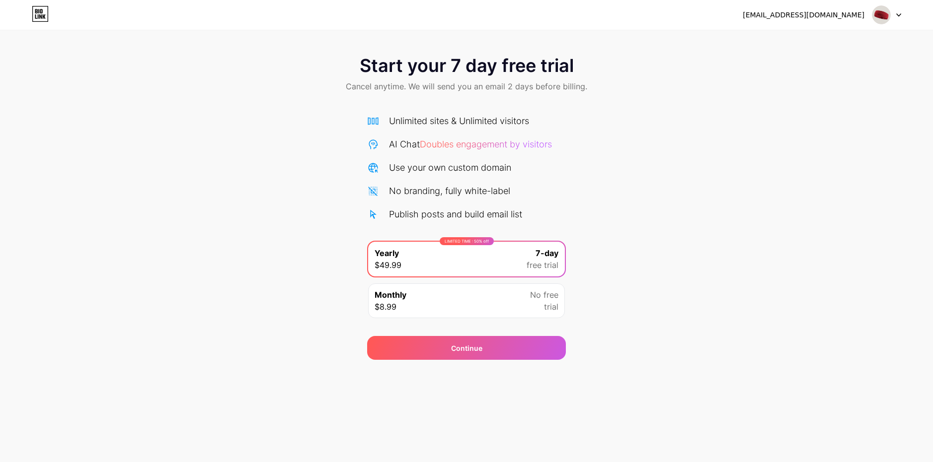
click at [473, 305] on div "Monthly $8.99 No free trial" at bounding box center [466, 301] width 197 height 35
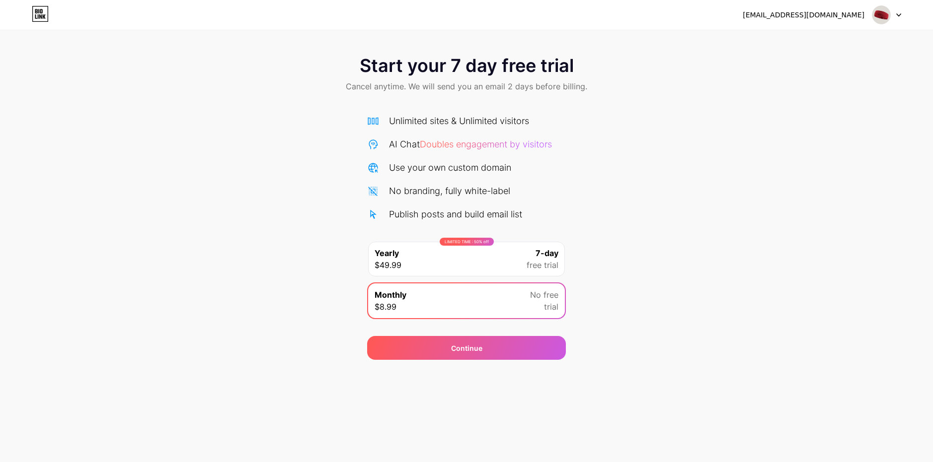
click at [897, 15] on icon at bounding box center [898, 14] width 5 height 3
click at [787, 57] on div "Start your 7 day free trial Cancel anytime. We will send you an email 2 days be…" at bounding box center [466, 75] width 933 height 59
click at [884, 16] on img at bounding box center [880, 14] width 19 height 19
drag, startPoint x: 787, startPoint y: 70, endPoint x: 790, endPoint y: 33, distance: 37.4
click at [787, 68] on div "Start your 7 day free trial Cancel anytime. We will send you an email 2 days be…" at bounding box center [466, 75] width 933 height 59
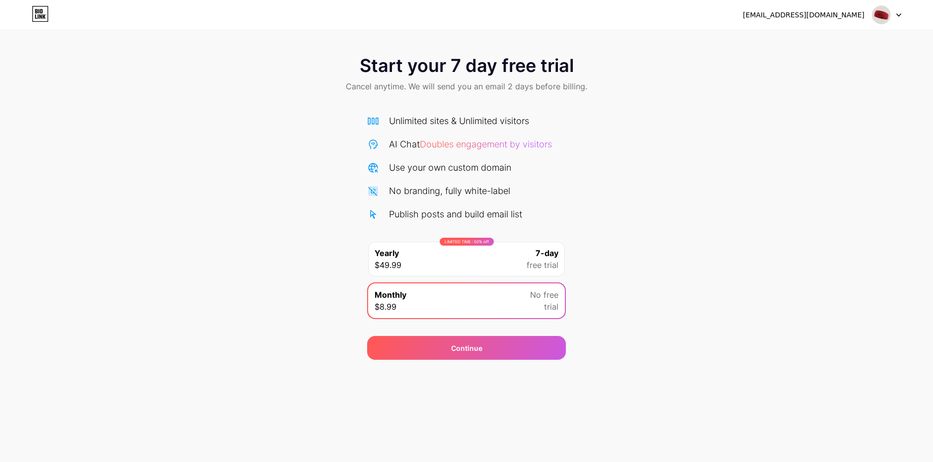
click at [795, 11] on div "[EMAIL_ADDRESS][DOMAIN_NAME]" at bounding box center [803, 15] width 122 height 10
click at [34, 16] on icon at bounding box center [40, 14] width 17 height 16
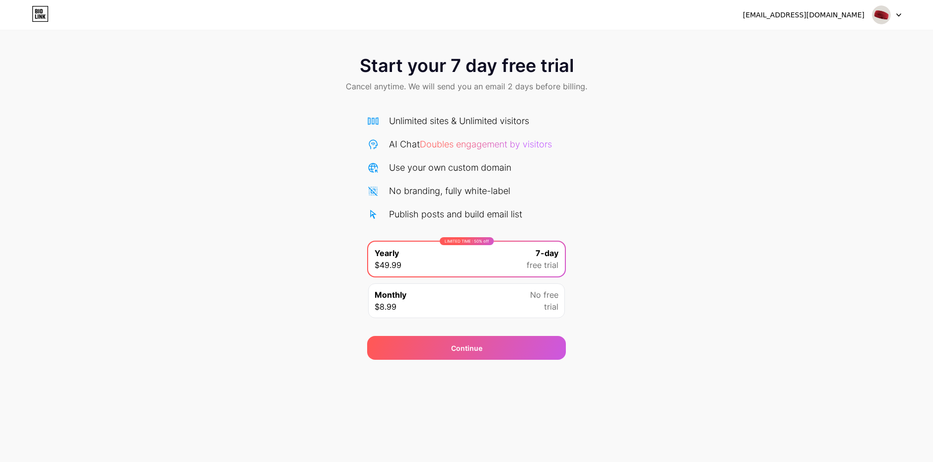
drag, startPoint x: 318, startPoint y: 290, endPoint x: 312, endPoint y: 291, distance: 6.5
drag, startPoint x: 494, startPoint y: 341, endPoint x: 516, endPoint y: 332, distance: 24.7
click at [494, 342] on div "Continue" at bounding box center [466, 348] width 199 height 24
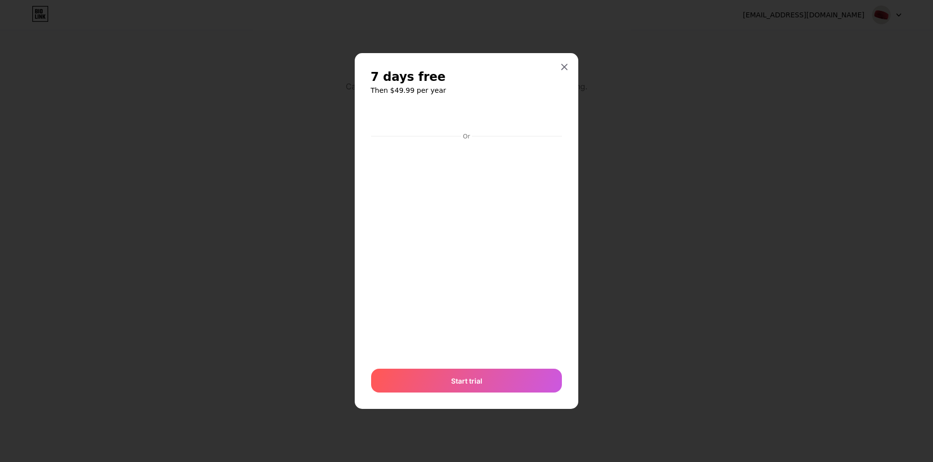
click at [558, 66] on div at bounding box center [564, 67] width 18 height 18
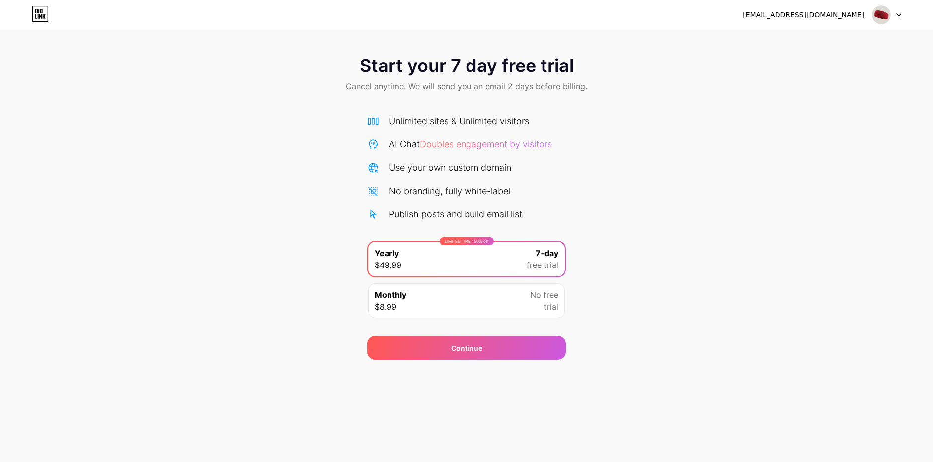
click at [903, 14] on div "[EMAIL_ADDRESS][DOMAIN_NAME] Logout" at bounding box center [466, 15] width 933 height 18
click at [892, 9] on div at bounding box center [886, 15] width 29 height 18
click at [853, 40] on li "Logout" at bounding box center [838, 40] width 123 height 27
